Goal: Task Accomplishment & Management: Use online tool/utility

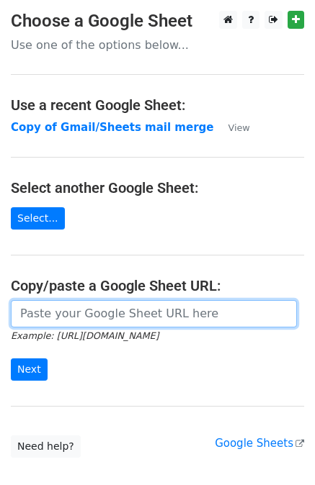
click at [71, 309] on input "url" at bounding box center [154, 313] width 286 height 27
paste input "[URL][DOMAIN_NAME]"
type input "[URL][DOMAIN_NAME]"
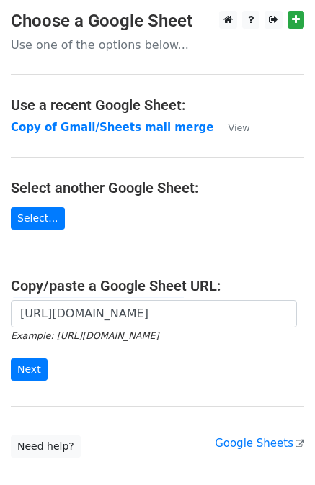
scroll to position [0, 0]
click at [26, 364] on input "Next" at bounding box center [29, 370] width 37 height 22
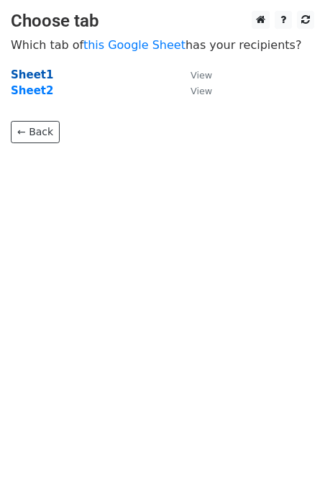
click at [27, 76] on strong "Sheet1" at bounding box center [32, 74] width 42 height 13
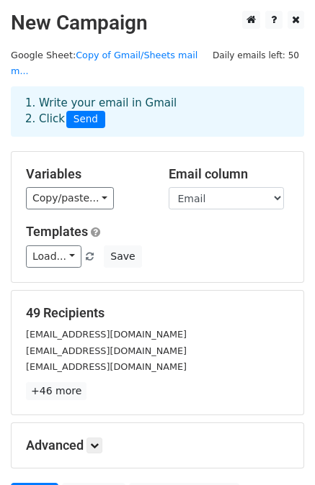
scroll to position [130, 0]
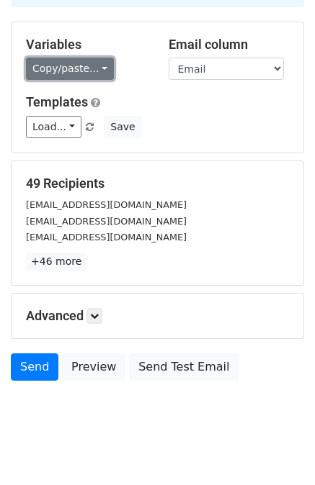
click at [88, 58] on link "Copy/paste..." at bounding box center [70, 69] width 88 height 22
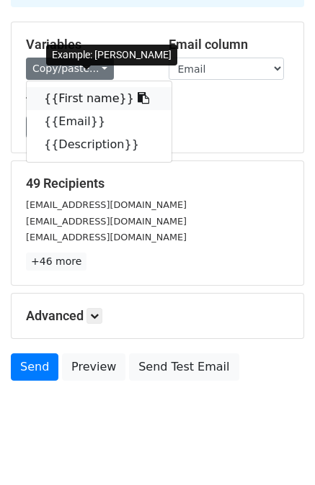
click at [80, 87] on link "{{First name}}" at bounding box center [99, 98] width 145 height 23
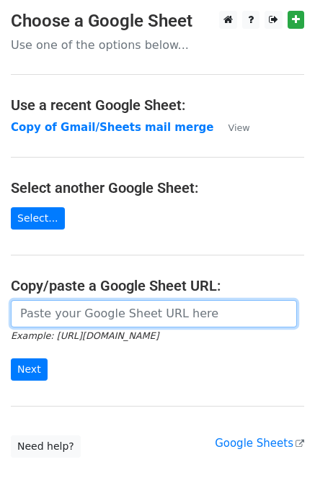
click at [71, 315] on input "url" at bounding box center [154, 313] width 286 height 27
paste input "https://docs.google.com/spreadsheets/d/1BkKH8tJnoYeVxHA8zEGlNlFve5Pil72X-5lfm86…"
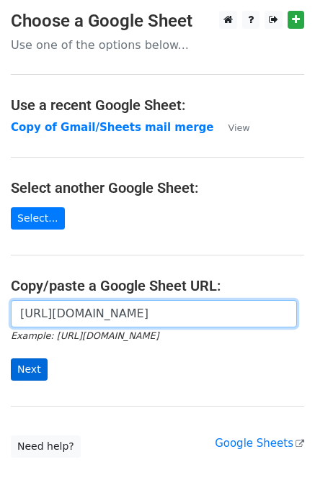
type input "https://docs.google.com/spreadsheets/d/1BkKH8tJnoYeVxHA8zEGlNlFve5Pil72X-5lfm86…"
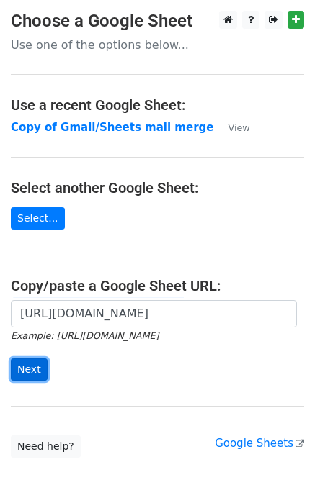
scroll to position [0, 0]
click at [32, 366] on input "Next" at bounding box center [29, 370] width 37 height 22
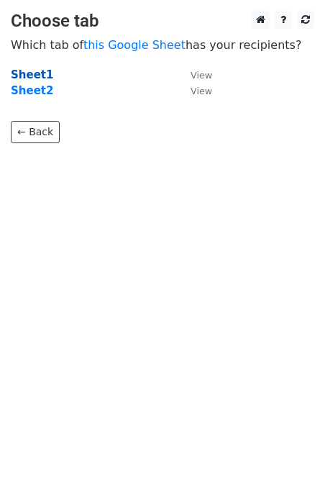
click at [36, 76] on strong "Sheet1" at bounding box center [32, 74] width 42 height 13
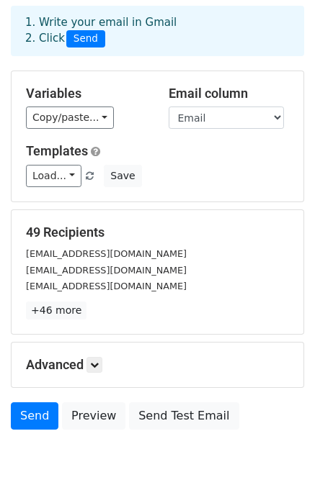
scroll to position [130, 0]
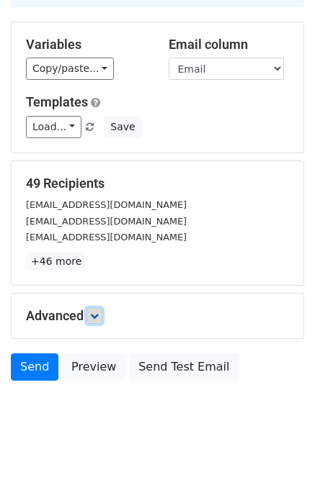
click at [99, 312] on icon at bounding box center [94, 316] width 9 height 9
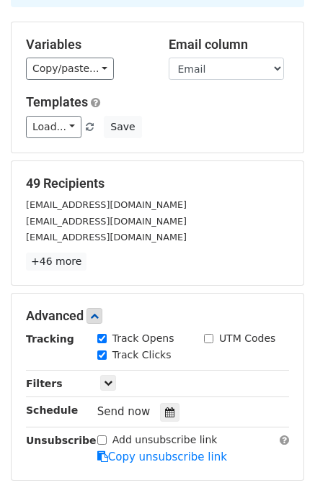
click at [210, 334] on input "UTM Codes" at bounding box center [208, 338] width 9 height 9
checkbox input "true"
click at [87, 308] on h5 "Advanced" at bounding box center [157, 316] width 263 height 16
click at [99, 312] on icon at bounding box center [94, 316] width 9 height 9
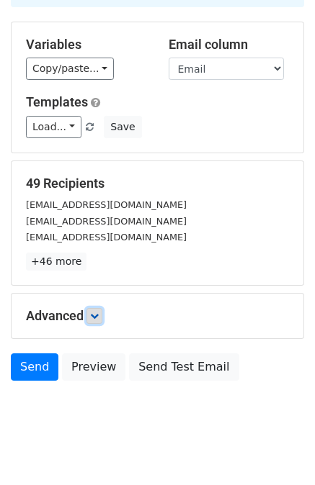
click at [99, 312] on icon at bounding box center [94, 316] width 9 height 9
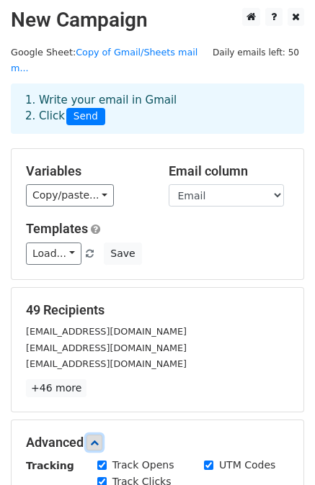
scroll to position [0, 0]
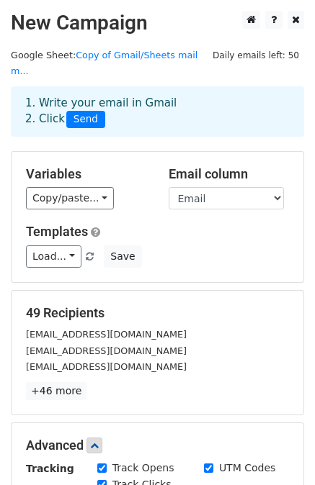
click at [120, 326] on div "[EMAIL_ADDRESS][DOMAIN_NAME]" at bounding box center [157, 334] width 284 height 17
click at [109, 305] on h5 "49 Recipients" at bounding box center [157, 313] width 263 height 16
click at [60, 245] on link "Load..." at bounding box center [53, 256] width 55 height 22
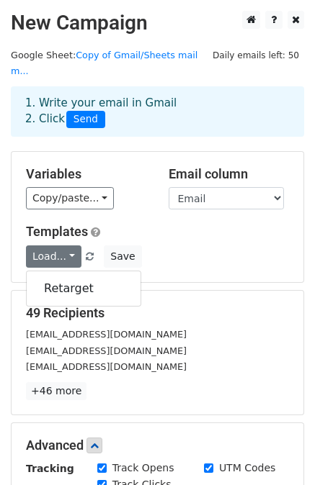
click at [172, 326] on div "[EMAIL_ADDRESS][DOMAIN_NAME]" at bounding box center [157, 334] width 284 height 17
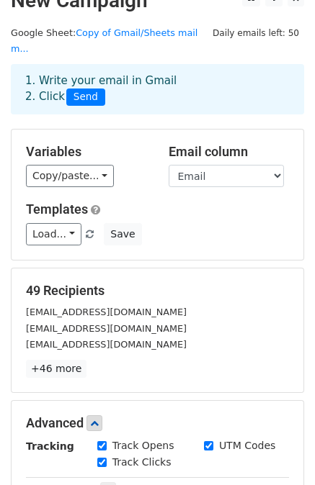
scroll to position [23, 0]
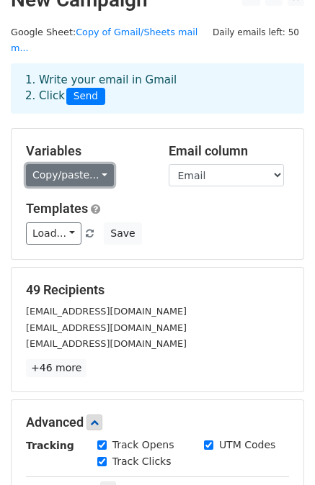
click at [59, 164] on link "Copy/paste..." at bounding box center [70, 175] width 88 height 22
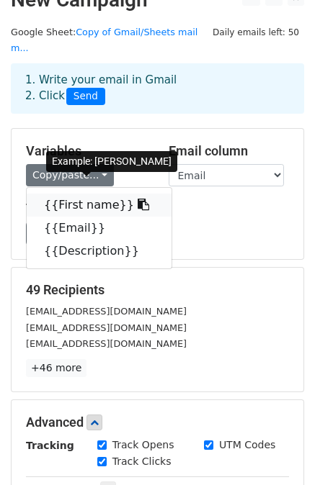
click at [71, 194] on link "{{First name}}" at bounding box center [99, 205] width 145 height 23
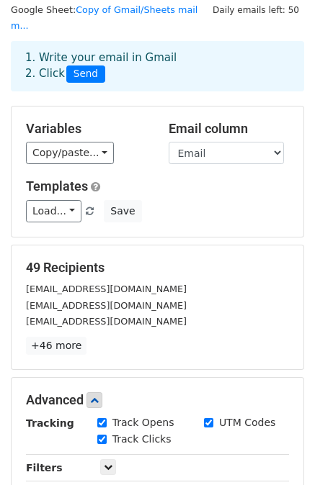
scroll to position [0, 0]
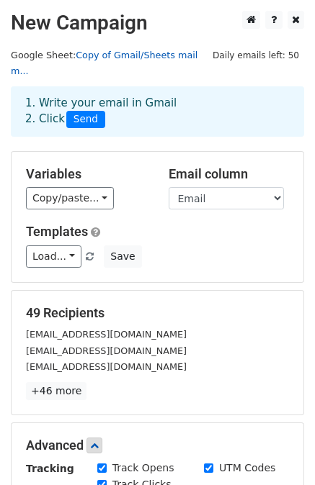
click at [109, 58] on link "Copy of Gmail/Sheets mail m..." at bounding box center [104, 63] width 186 height 27
click at [155, 359] on div "[EMAIL_ADDRESS][DOMAIN_NAME]" at bounding box center [157, 367] width 284 height 17
drag, startPoint x: 160, startPoint y: 55, endPoint x: 253, endPoint y: 319, distance: 280.3
click at [253, 326] on div "[EMAIL_ADDRESS][DOMAIN_NAME]" at bounding box center [157, 334] width 284 height 17
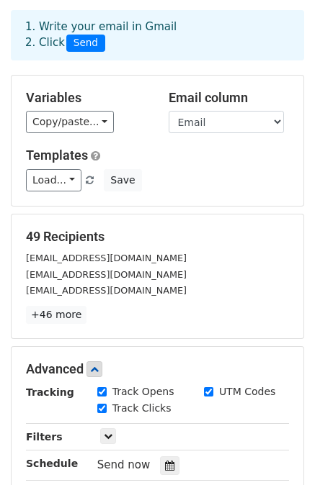
scroll to position [60, 0]
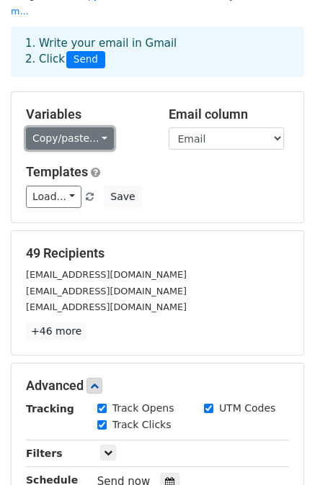
click at [83, 127] on link "Copy/paste..." at bounding box center [70, 138] width 88 height 22
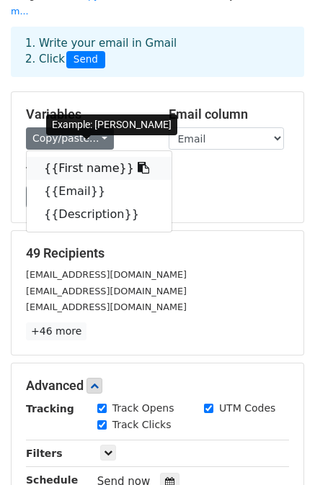
click at [78, 157] on link "{{First name}}" at bounding box center [99, 168] width 145 height 23
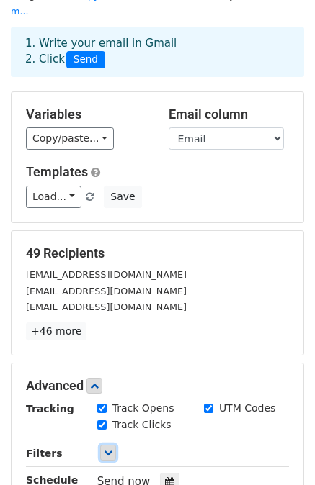
click at [109, 449] on icon at bounding box center [108, 453] width 9 height 9
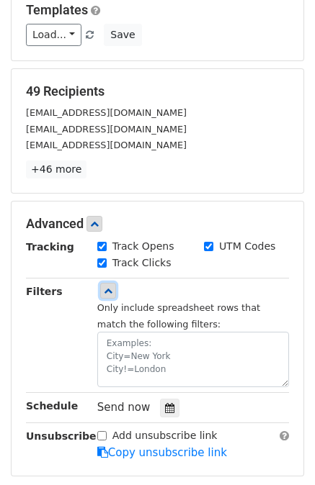
scroll to position [230, 0]
